Goal: Task Accomplishment & Management: Manage account settings

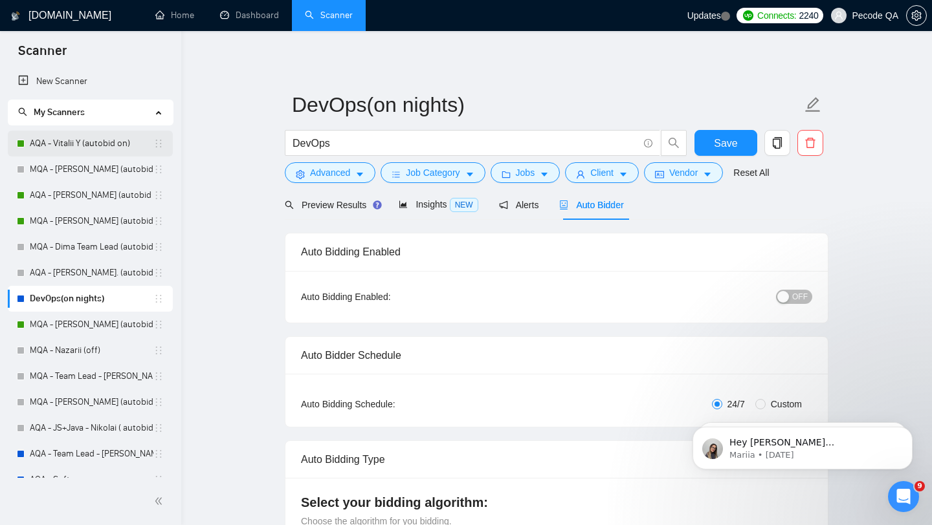
click at [90, 142] on link "AQA - Vitalii Y (autobid on)" at bounding box center [92, 144] width 124 height 26
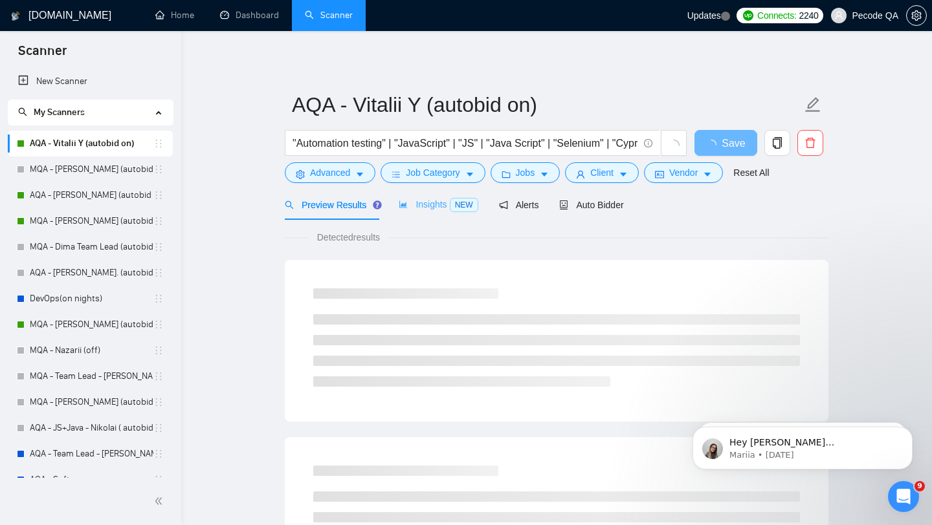
scroll to position [58, 0]
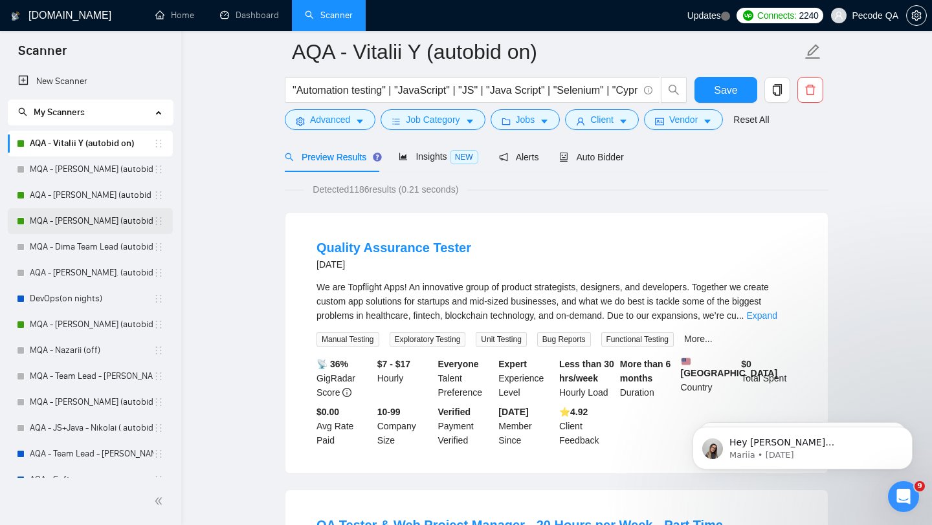
click at [92, 215] on link "MQA - [PERSON_NAME] (autobid on)" at bounding box center [92, 221] width 124 height 26
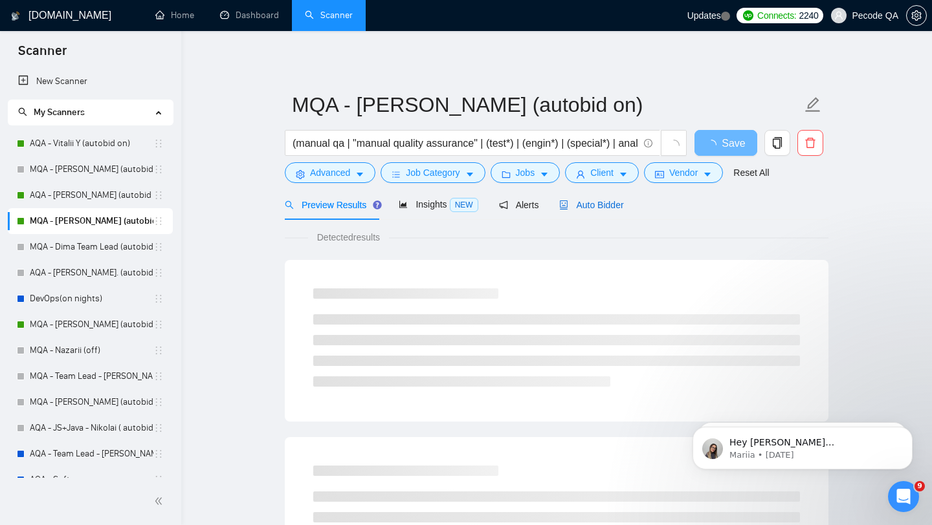
click at [580, 204] on span "Auto Bidder" at bounding box center [591, 205] width 64 height 10
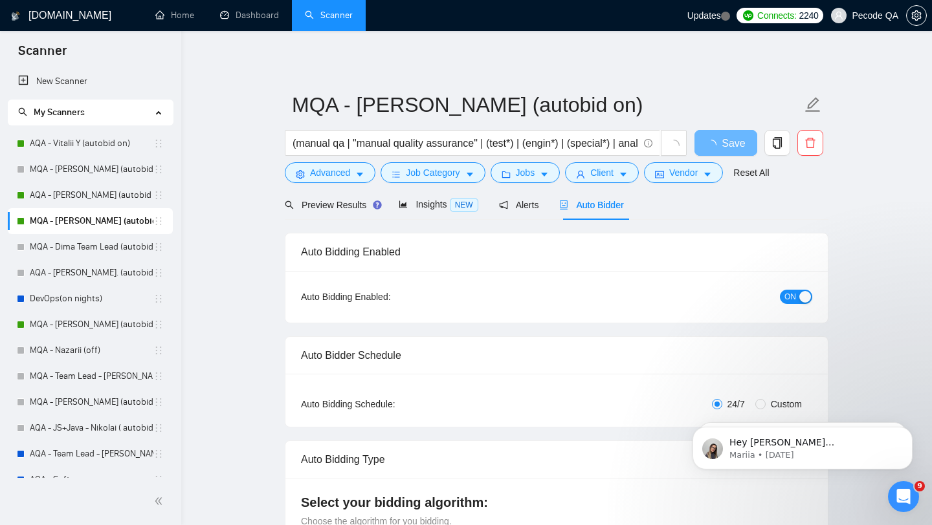
radio input "false"
radio input "true"
checkbox input "true"
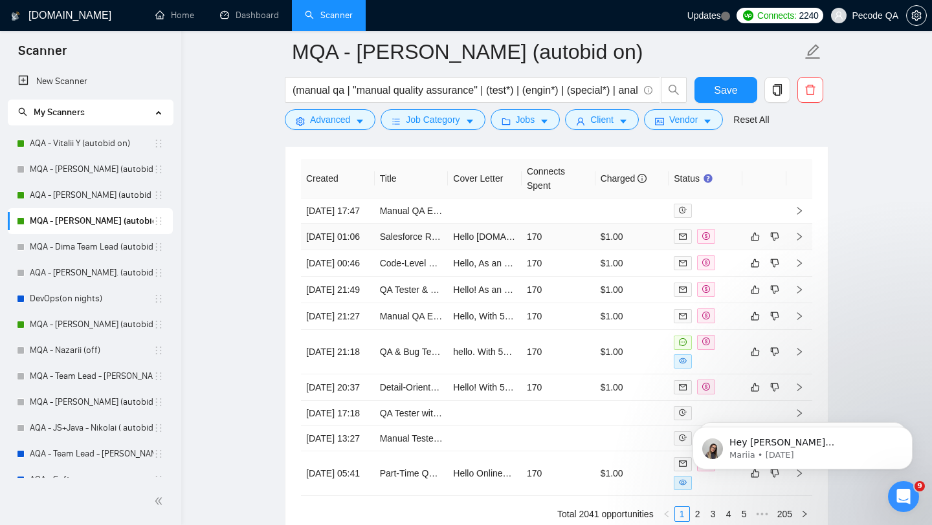
scroll to position [3583, 0]
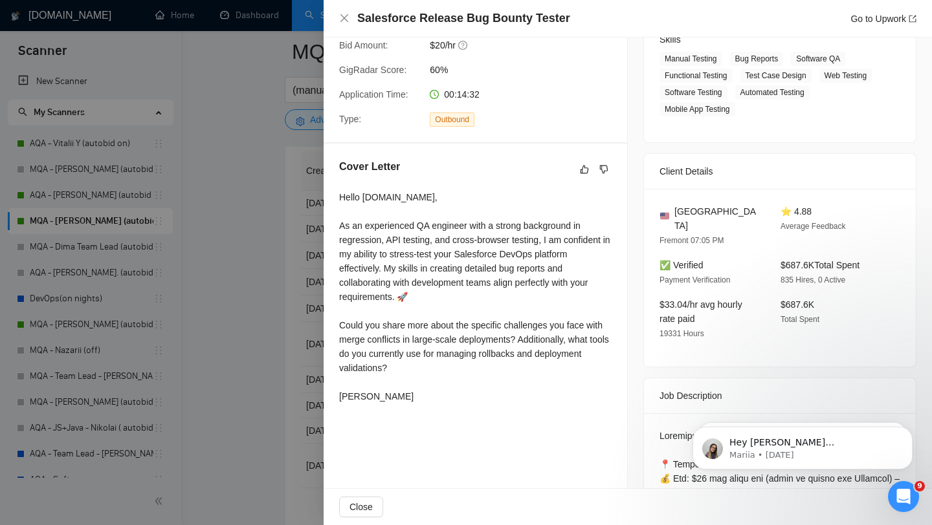
scroll to position [221, 0]
click at [342, 14] on icon "close" at bounding box center [344, 18] width 10 height 10
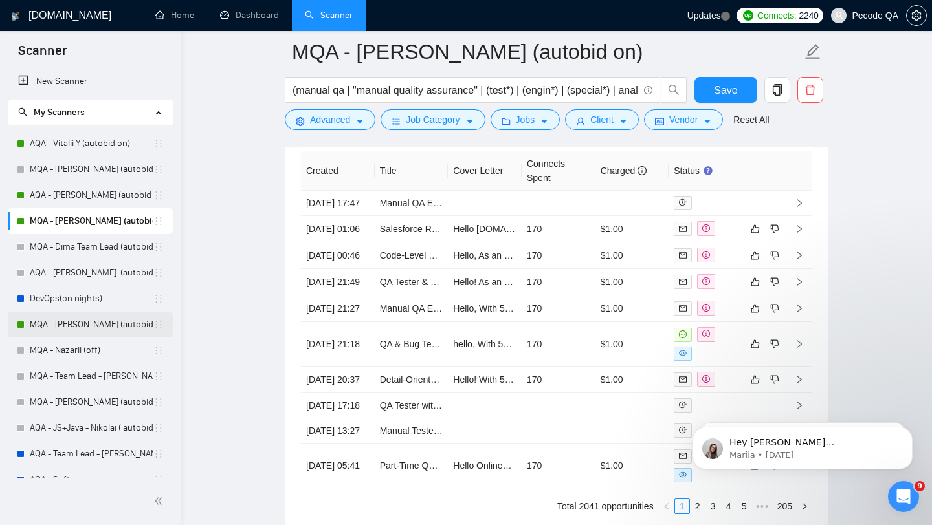
click at [104, 327] on link "MQA - [PERSON_NAME] (autobid Off)" at bounding box center [92, 325] width 124 height 26
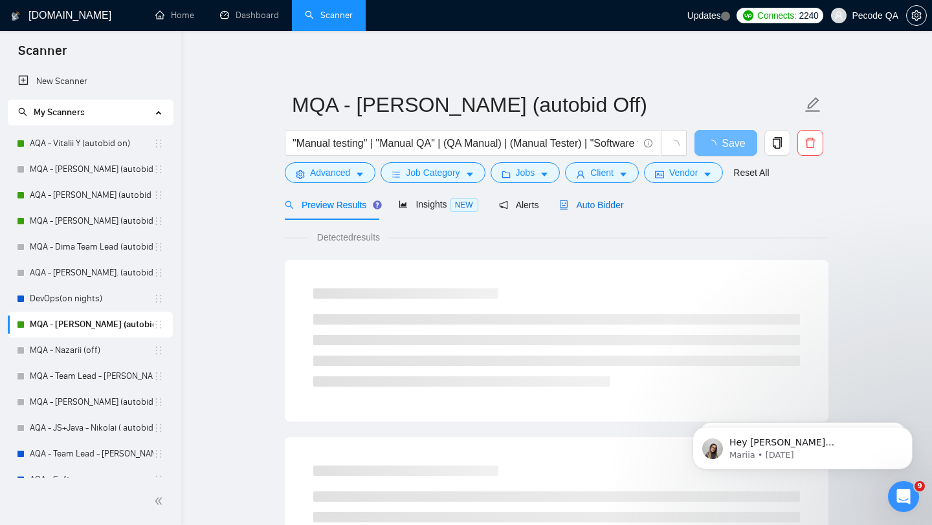
click at [574, 208] on span "Auto Bidder" at bounding box center [591, 205] width 64 height 10
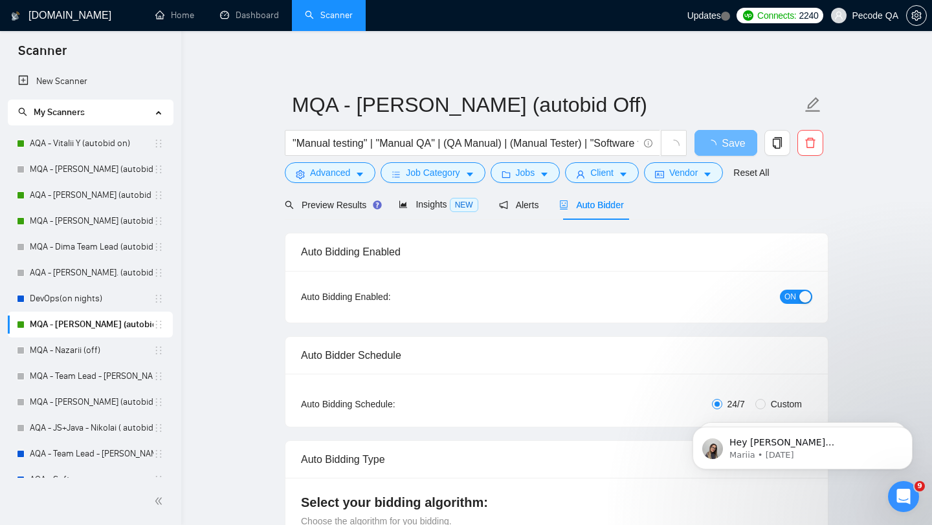
radio input "false"
radio input "true"
checkbox input "true"
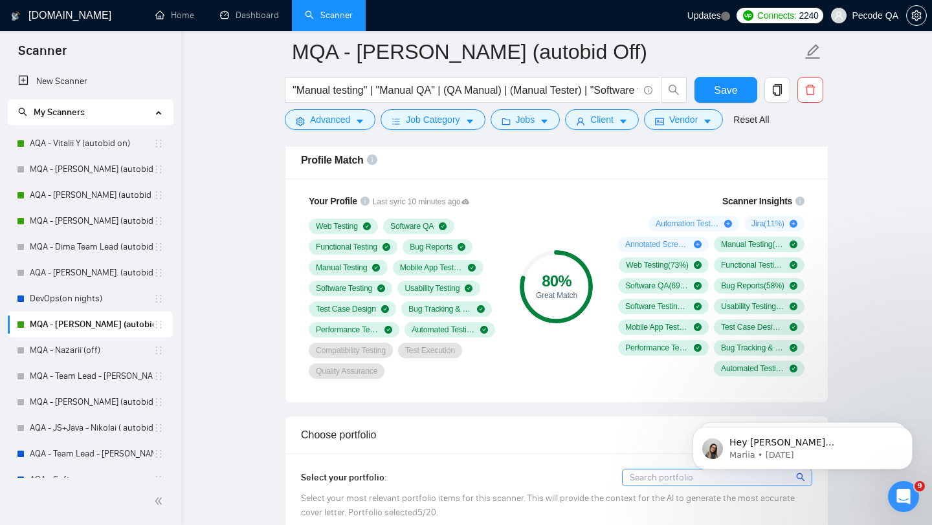
scroll to position [1038, 0]
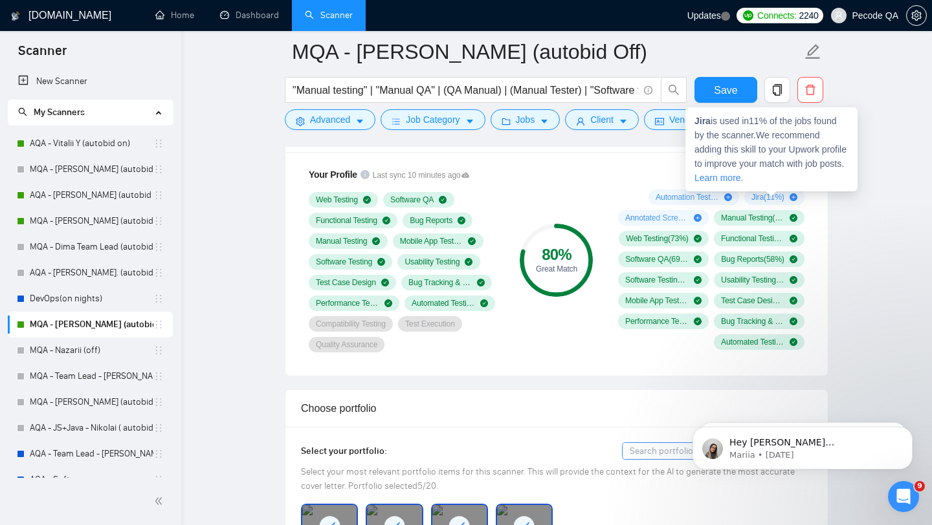
click at [791, 193] on icon "plus-circle" at bounding box center [793, 197] width 8 height 8
click at [793, 200] on icon "plus-circle" at bounding box center [793, 197] width 8 height 8
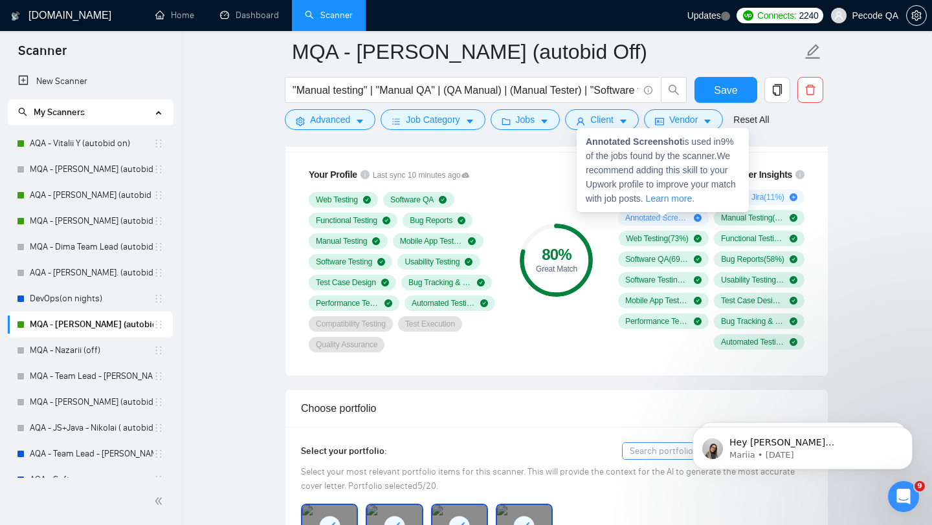
click at [699, 215] on icon "plus-circle" at bounding box center [698, 218] width 8 height 8
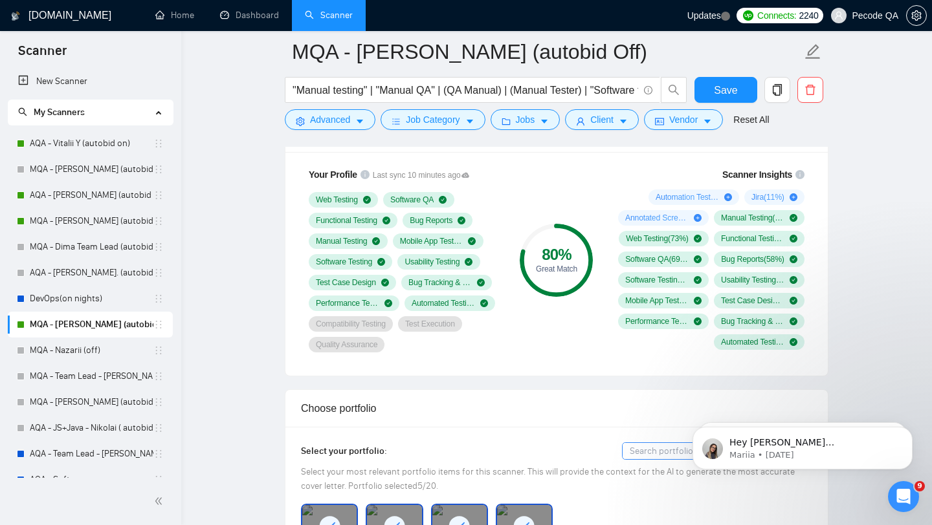
click at [511, 353] on div "Your Profile Last sync 10 minutes ago Web Testing Software QA Functional Testin…" at bounding box center [404, 260] width 217 height 201
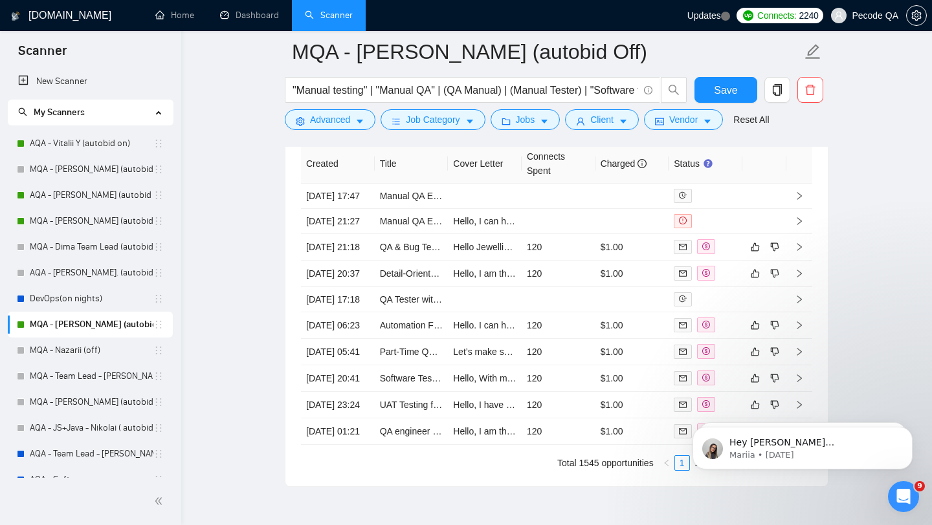
scroll to position [3690, 0]
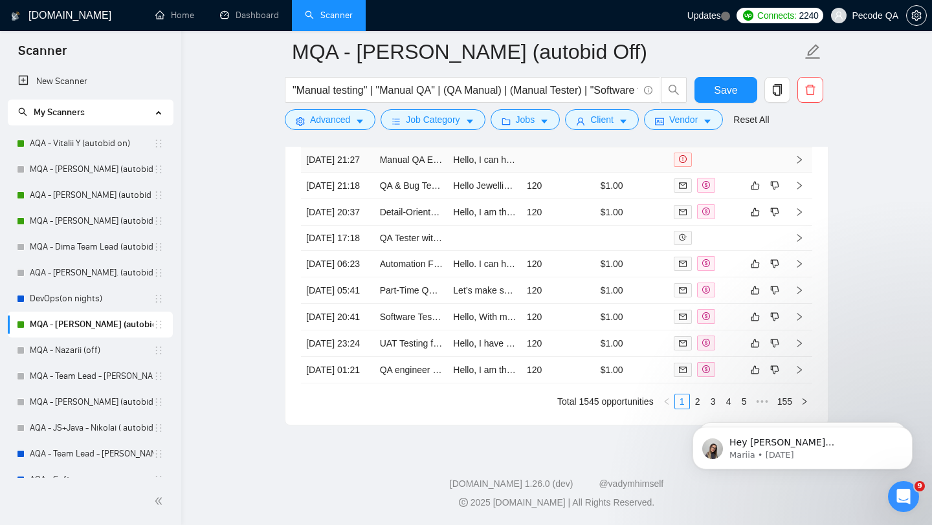
click at [496, 168] on td "Hello, I can help you create clear test documentation, draft and run test cases…" at bounding box center [485, 160] width 74 height 25
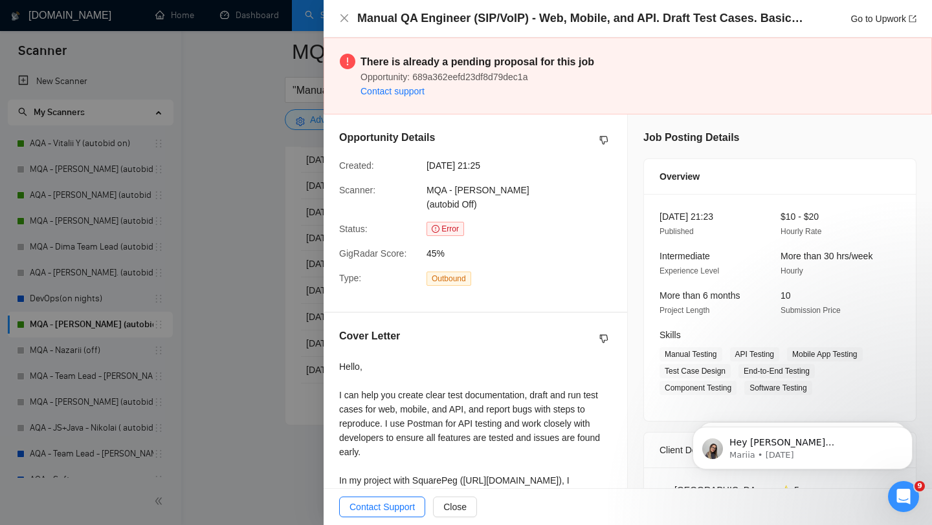
click at [335, 16] on div "Manual QA Engineer (SIP/VoIP) - Web, Mobile, and API. Draft Test Cases. Basic A…" at bounding box center [627, 19] width 608 height 38
click at [343, 16] on icon "close" at bounding box center [344, 18] width 10 height 10
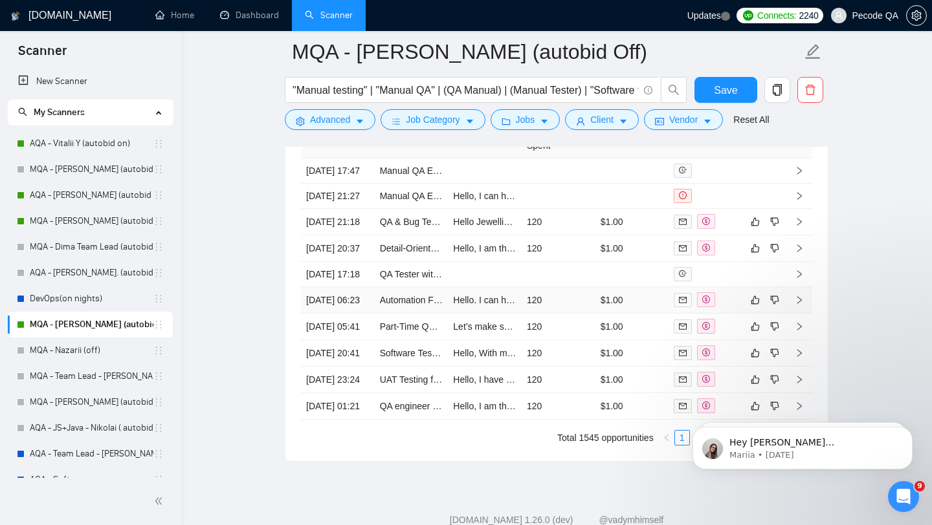
scroll to position [3631, 0]
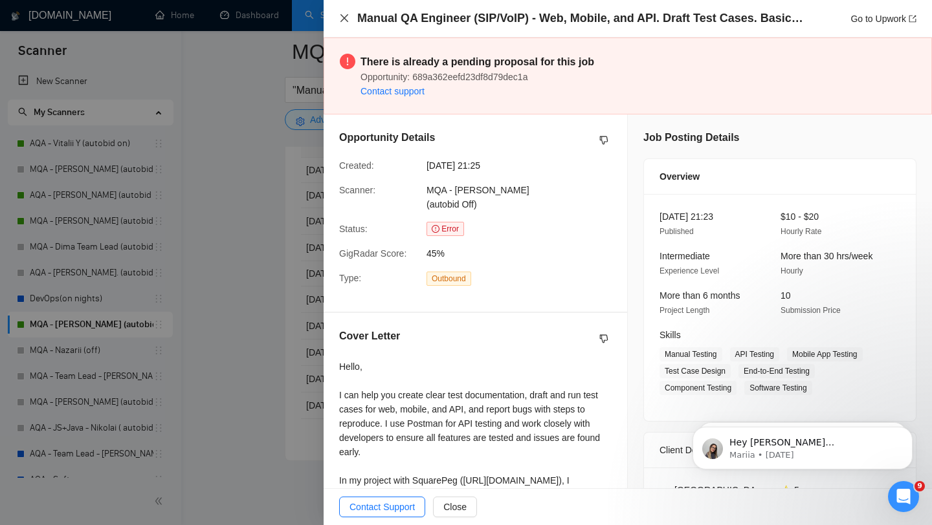
click at [344, 19] on icon "close" at bounding box center [344, 18] width 8 height 8
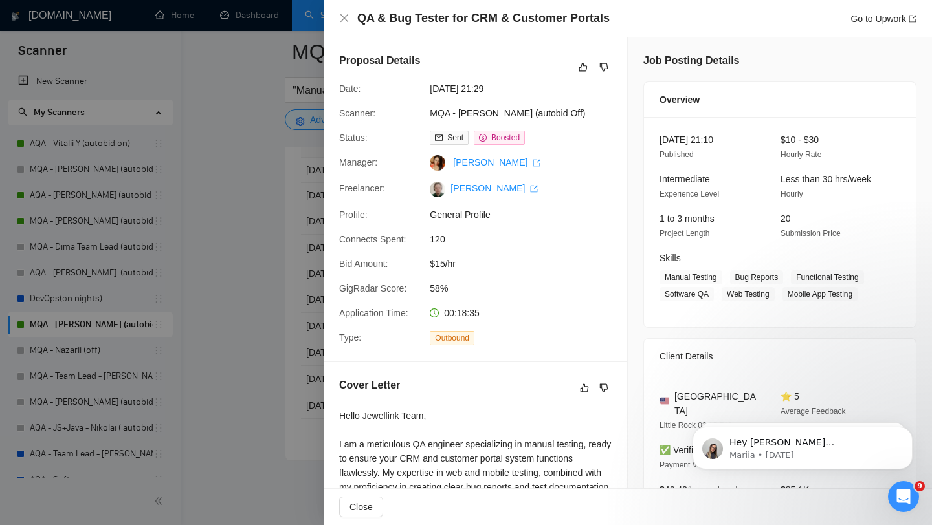
click at [338, 11] on div "QA & Bug Tester for CRM & Customer Portals Go to Upwork" at bounding box center [627, 19] width 608 height 38
click at [347, 25] on div "QA & Bug Tester for CRM & Customer Portals Go to Upwork" at bounding box center [627, 18] width 577 height 16
click at [340, 10] on div "QA & Bug Tester for CRM & Customer Portals Go to Upwork" at bounding box center [627, 18] width 577 height 16
click at [345, 16] on icon "close" at bounding box center [344, 18] width 10 height 10
